Goal: Task Accomplishment & Management: Manage account settings

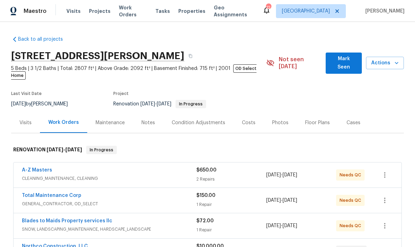
click at [312, 119] on div "Floor Plans" at bounding box center [317, 122] width 25 height 7
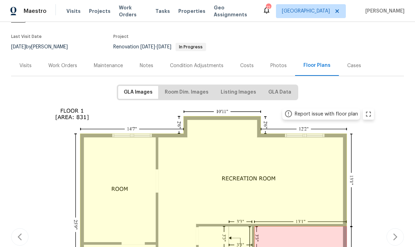
scroll to position [58, 0]
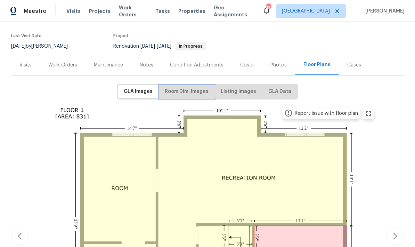
click at [184, 87] on span "Room Dim. Images" at bounding box center [187, 91] width 44 height 9
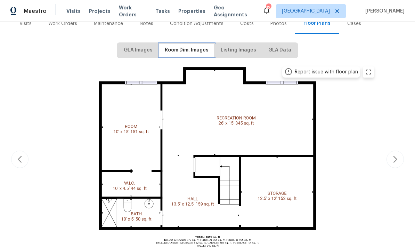
scroll to position [102, 0]
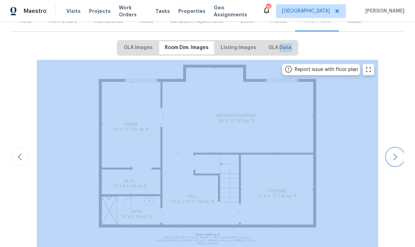
click at [399, 154] on button "button" at bounding box center [395, 156] width 17 height 17
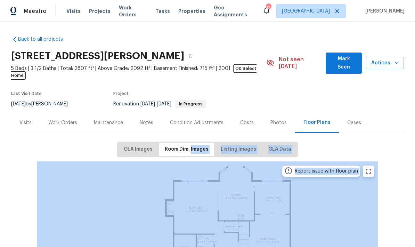
scroll to position [0, 0]
click at [61, 119] on div "Work Orders" at bounding box center [62, 122] width 29 height 7
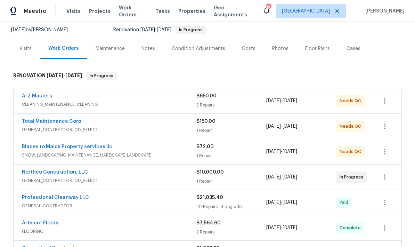
scroll to position [95, 0]
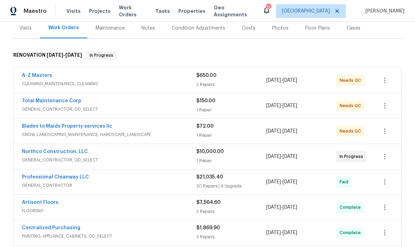
click at [34, 73] on link "A-Z Masters" at bounding box center [37, 75] width 30 height 5
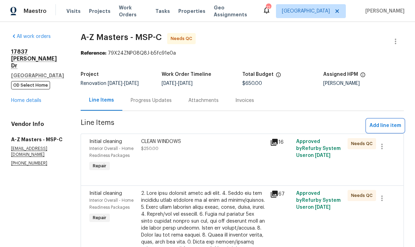
click at [383, 128] on span "Add line item" at bounding box center [386, 125] width 32 height 9
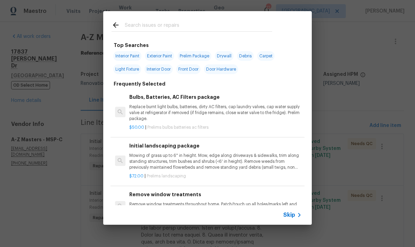
click at [139, 29] on input "text" at bounding box center [199, 26] width 148 height 10
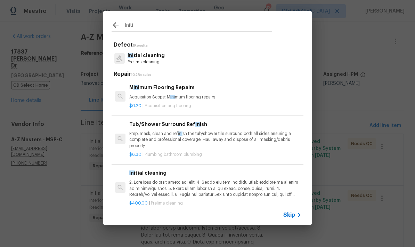
type input "Initia"
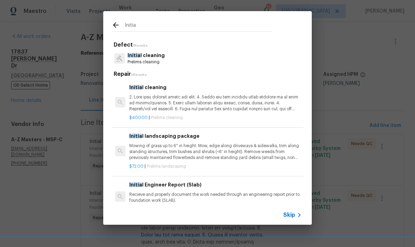
click at [144, 57] on p "Initia l cleaning" at bounding box center [146, 55] width 37 height 7
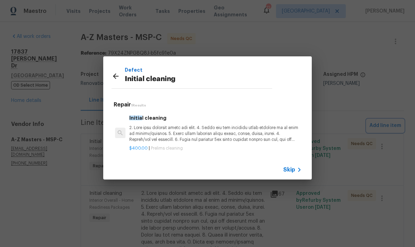
click at [415, 216] on div "Defect Initial cleaning Repair 1 Results Initia l cleaning $400.00 | Prelims cl…" at bounding box center [207, 118] width 415 height 236
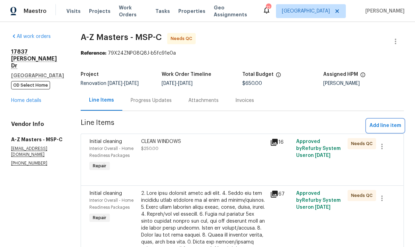
click at [378, 124] on span "Add line item" at bounding box center [386, 125] width 32 height 9
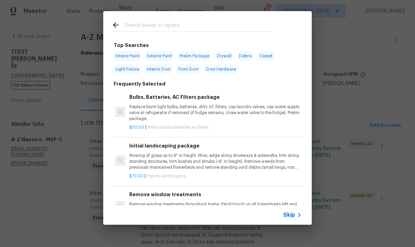
click at [134, 29] on input "text" at bounding box center [199, 26] width 148 height 10
type input "Clean"
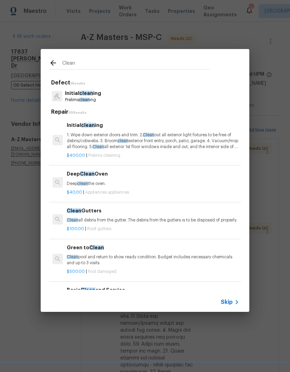
click at [96, 139] on p "1. Wipe down exterior doors and trim. 2. Clean out all exterior light fixtures …" at bounding box center [153, 141] width 173 height 18
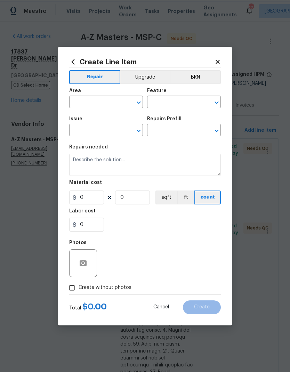
type input "Home Readiness Packages"
type input "Initial cleaning"
type input "Initial cleaning $400.00"
type textarea "1. Wipe down exterior doors and trim. 2. Clean out all exterior light fixtures …"
type input "400"
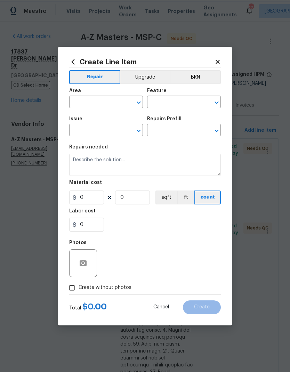
type input "1"
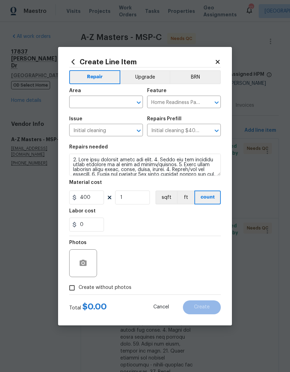
click at [94, 141] on section "Repairs needed Material cost 400 1 sqft ft count Labor cost 0" at bounding box center [145, 188] width 152 height 95
click at [76, 103] on input "text" at bounding box center [96, 102] width 54 height 11
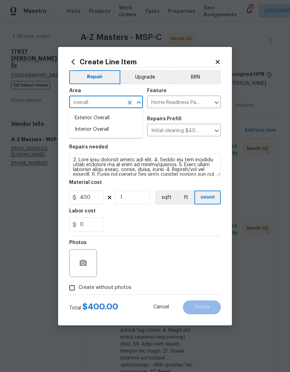
click at [84, 130] on li "Interior Overall" at bounding box center [106, 129] width 74 height 11
type input "Interior Overall"
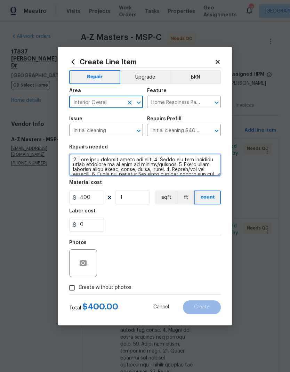
click at [75, 162] on textarea at bounding box center [145, 165] width 152 height 22
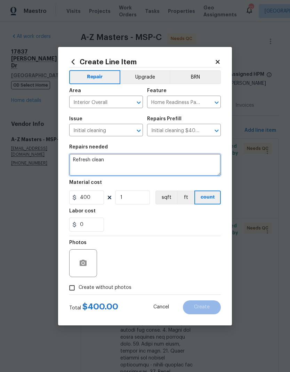
type textarea "Refresh clean"
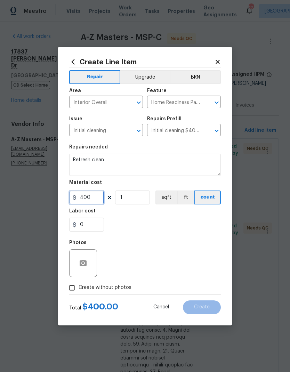
click at [93, 199] on input "400" at bounding box center [86, 198] width 35 height 14
type input "150"
click at [141, 216] on div "Labor cost" at bounding box center [145, 213] width 152 height 9
click at [74, 247] on input "Create without photos" at bounding box center [71, 287] width 13 height 13
checkbox input "true"
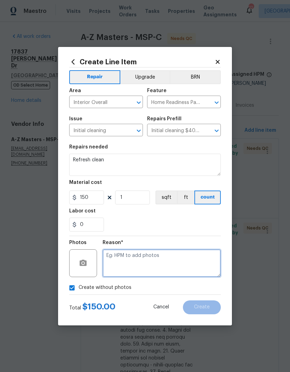
click at [115, 247] on textarea at bounding box center [162, 263] width 118 height 28
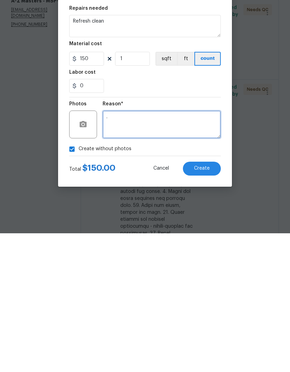
type textarea "."
click at [202, 247] on span "Create" at bounding box center [202, 307] width 16 height 5
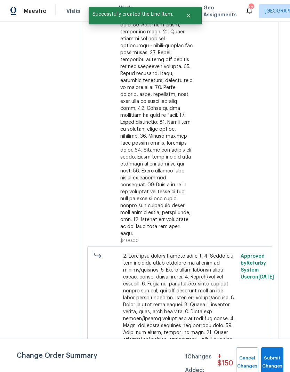
scroll to position [429, 0]
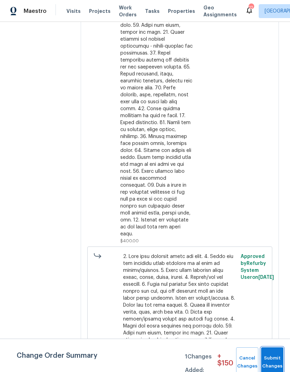
click at [268, 247] on button "Submit Changes" at bounding box center [272, 363] width 22 height 30
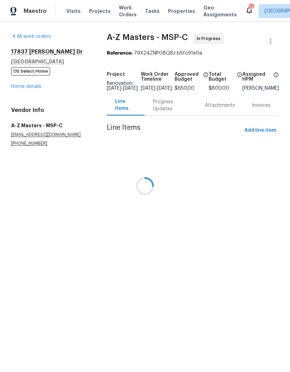
scroll to position [0, 0]
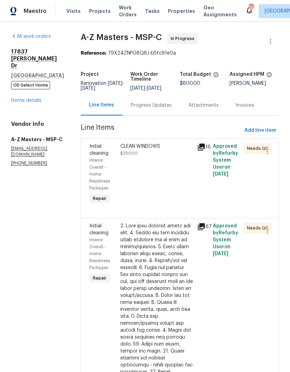
click at [118, 160] on div "CLEAN WINDOWS $250.00" at bounding box center [156, 174] width 77 height 67
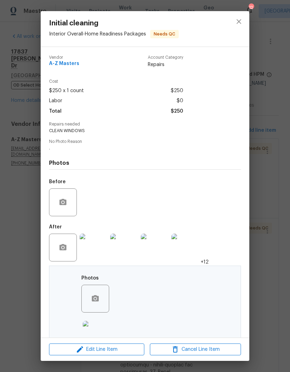
click at [234, 22] on button "close" at bounding box center [239, 21] width 17 height 17
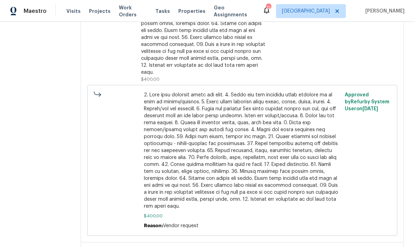
scroll to position [301, 0]
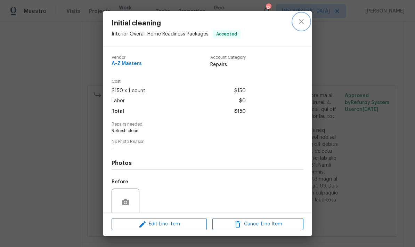
click at [298, 18] on icon "close" at bounding box center [301, 21] width 8 height 8
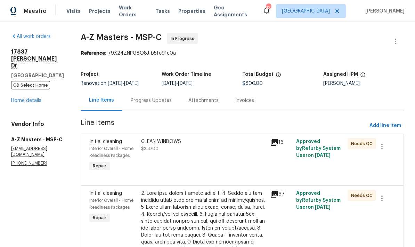
scroll to position [0, 0]
click at [14, 103] on link "Home details" at bounding box center [26, 100] width 30 height 5
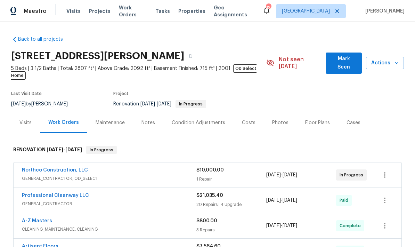
click at [46, 168] on link "Northco Construction, LLC" at bounding box center [55, 170] width 66 height 5
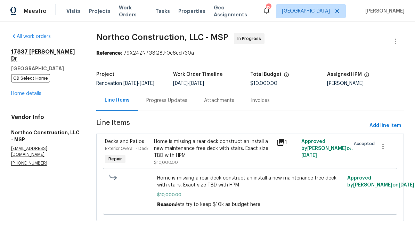
click at [160, 99] on div "Progress Updates" at bounding box center [166, 100] width 41 height 7
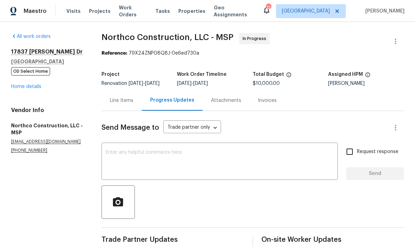
click at [112, 160] on textarea at bounding box center [220, 162] width 228 height 24
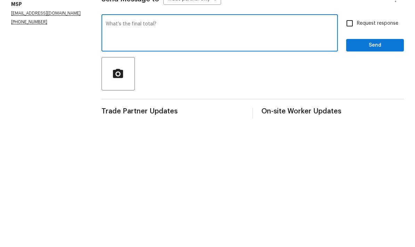
type textarea "What’s the final total?"
click at [370, 169] on span "Send" at bounding box center [375, 173] width 47 height 9
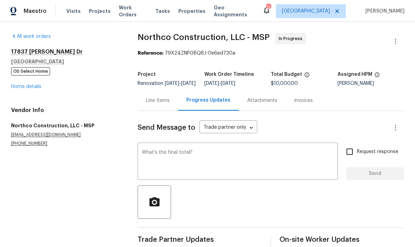
scroll to position [18, 0]
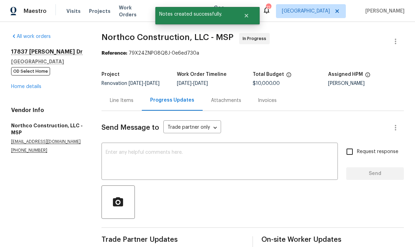
click at [22, 84] on link "Home details" at bounding box center [26, 86] width 30 height 5
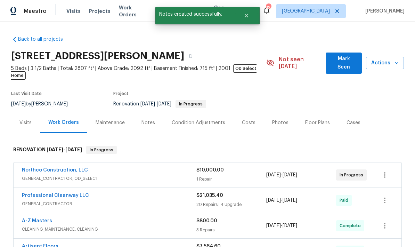
click at [387, 59] on span "Actions" at bounding box center [385, 63] width 27 height 9
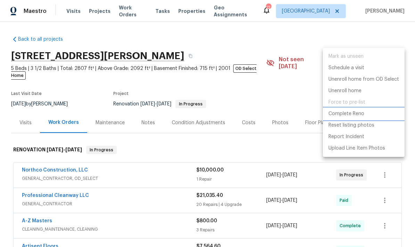
click at [352, 113] on p "Complete Reno" at bounding box center [347, 113] width 36 height 7
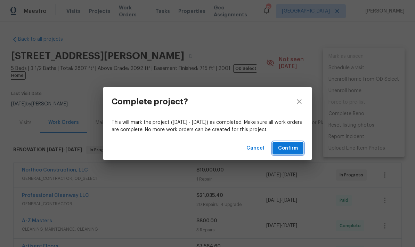
click at [285, 150] on span "Confirm" at bounding box center [288, 148] width 20 height 9
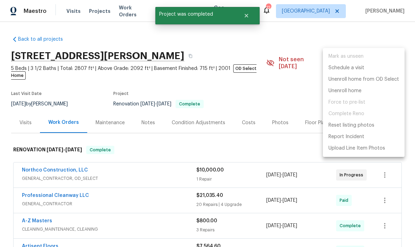
click at [143, 93] on div at bounding box center [207, 123] width 415 height 247
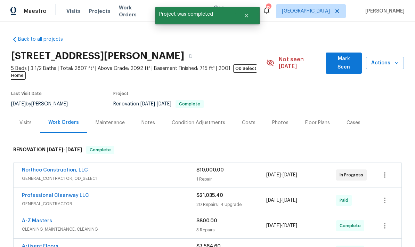
click at [146, 119] on div "Notes" at bounding box center [149, 122] width 14 height 7
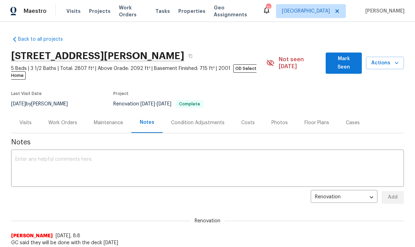
click at [21, 157] on textarea at bounding box center [207, 169] width 385 height 24
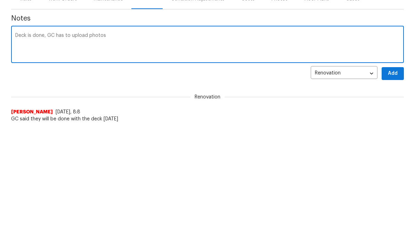
type textarea "Deck is done, GC has to upload photos"
click at [390, 193] on span "Add" at bounding box center [393, 197] width 11 height 9
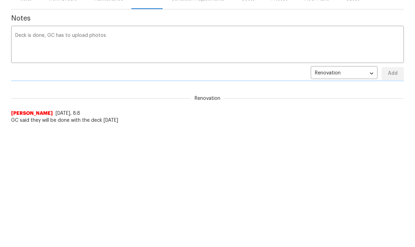
scroll to position [124, 0]
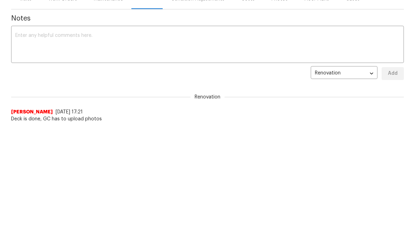
click at [264, 135] on span "GC said they will be done with the deck [DATE]" at bounding box center [207, 138] width 393 height 7
